Goal: Transaction & Acquisition: Subscribe to service/newsletter

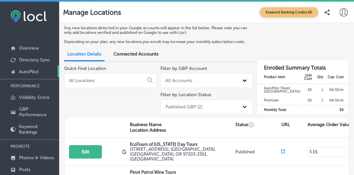
click at [28, 71] on p "AutoPilot" at bounding box center [29, 72] width 20 height 6
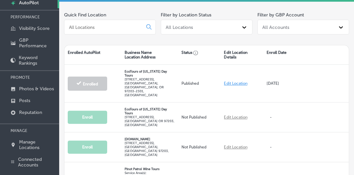
scroll to position [100, 0]
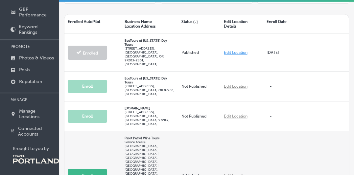
click at [88, 169] on button "Enroll" at bounding box center [87, 176] width 39 height 14
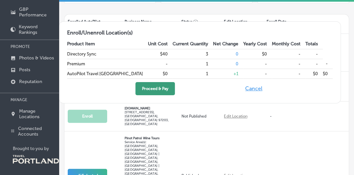
click at [171, 89] on button "Proceed & Pay" at bounding box center [154, 88] width 39 height 13
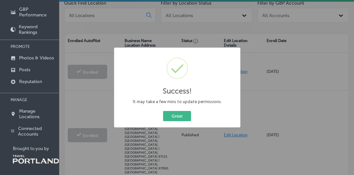
click at [171, 89] on h2 "Success!" at bounding box center [177, 91] width 29 height 9
click at [181, 116] on button "Great" at bounding box center [177, 116] width 28 height 10
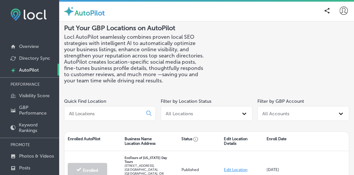
scroll to position [0, 0]
